Goal: Transaction & Acquisition: Purchase product/service

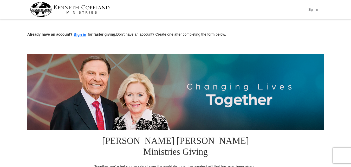
click at [310, 7] on button "Sign In" at bounding box center [313, 9] width 16 height 8
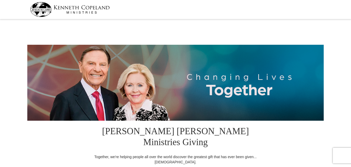
select select "GA"
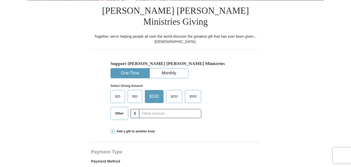
scroll to position [103, 0]
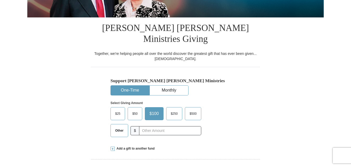
click at [117, 127] on span "Other" at bounding box center [120, 131] width 14 height 8
click at [0, 0] on input "Other" at bounding box center [0, 0] width 0 height 0
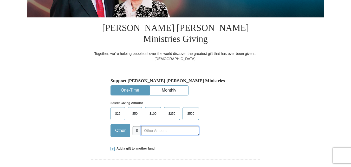
click at [155, 126] on input "text" at bounding box center [170, 130] width 58 height 9
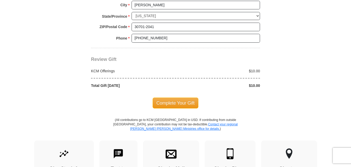
scroll to position [478, 0]
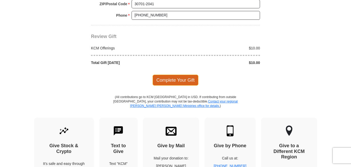
type input "10.00"
click at [170, 75] on span "Complete Your Gift" at bounding box center [176, 80] width 46 height 11
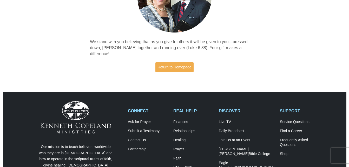
scroll to position [97, 0]
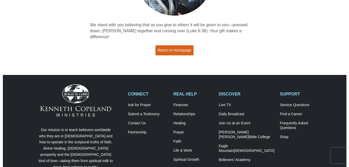
click at [174, 46] on link "Return to Homepage" at bounding box center [175, 50] width 39 height 10
